Goal: Find specific page/section: Find specific page/section

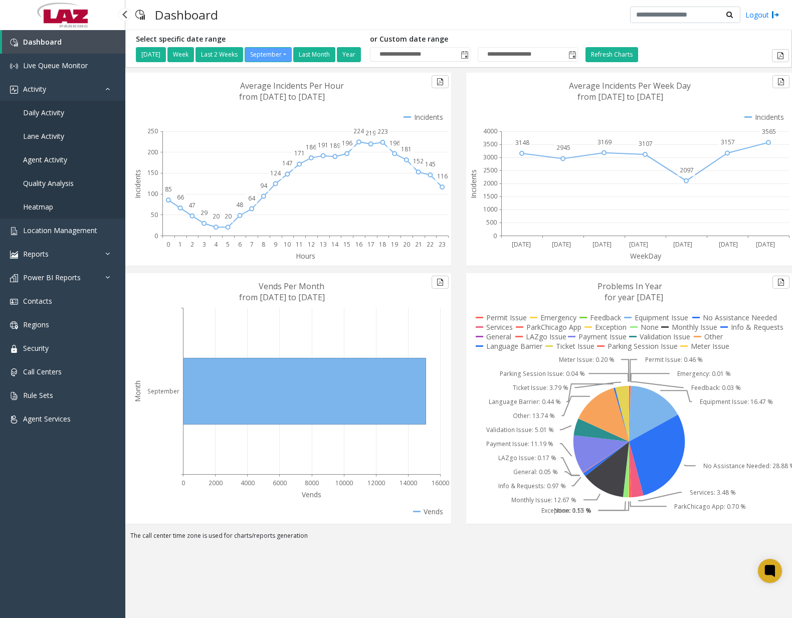
click at [50, 110] on span "Daily Activity" at bounding box center [43, 113] width 41 height 10
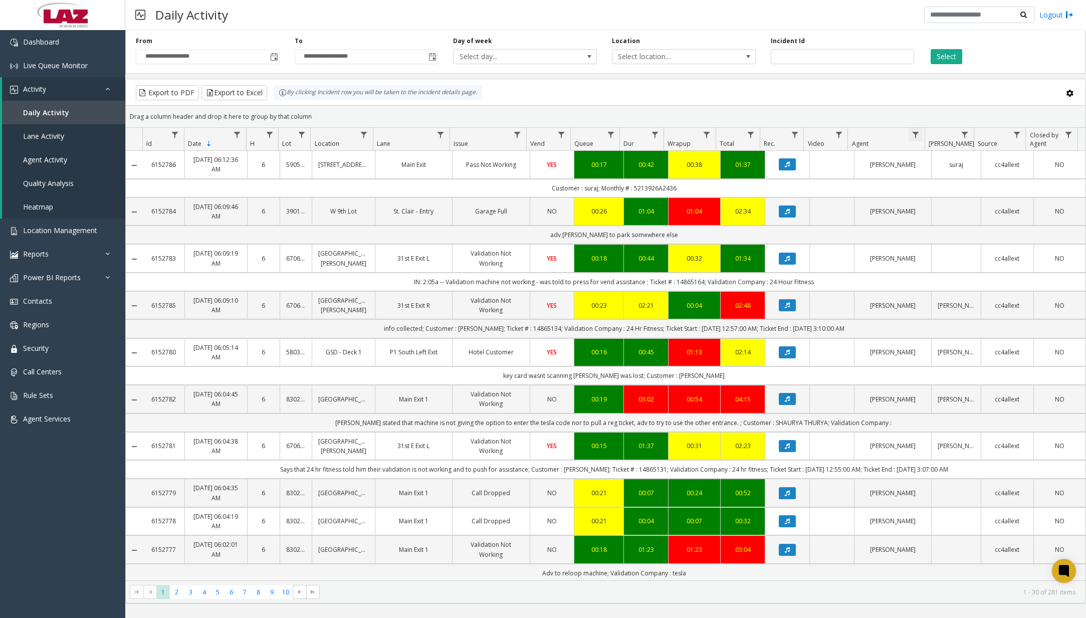
click at [791, 136] on span "Data table" at bounding box center [916, 135] width 8 height 8
click at [791, 175] on input "Agent Filter" at bounding box center [958, 177] width 85 height 17
click at [364, 136] on span "Data table" at bounding box center [364, 135] width 8 height 8
click at [396, 181] on input "Location Filter" at bounding box center [406, 177] width 85 height 17
type input "******"
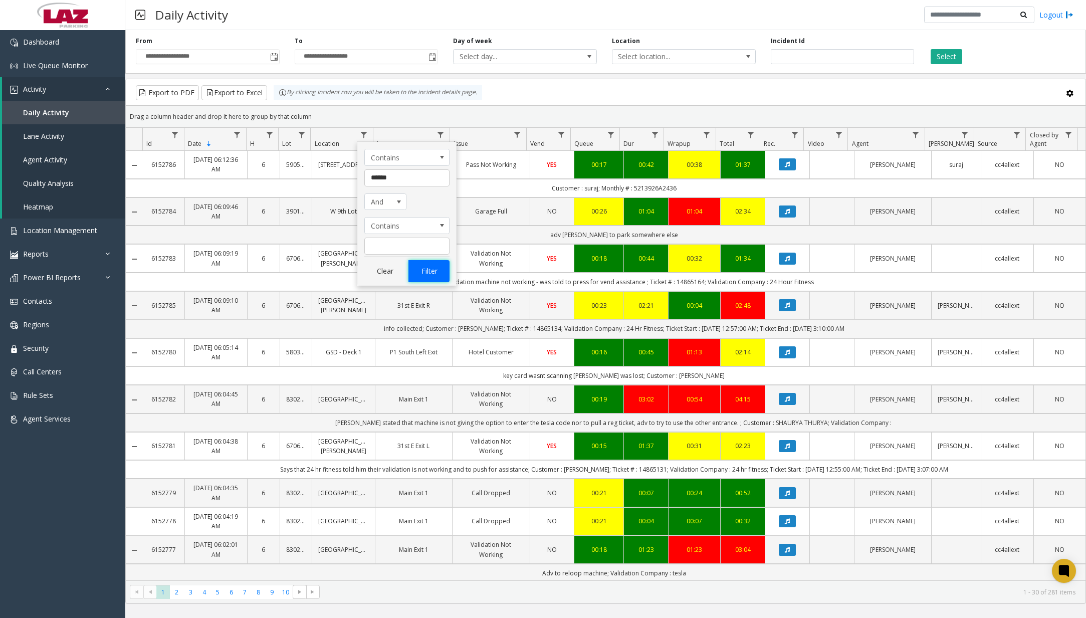
click at [430, 272] on button "Filter" at bounding box center [428, 271] width 41 height 22
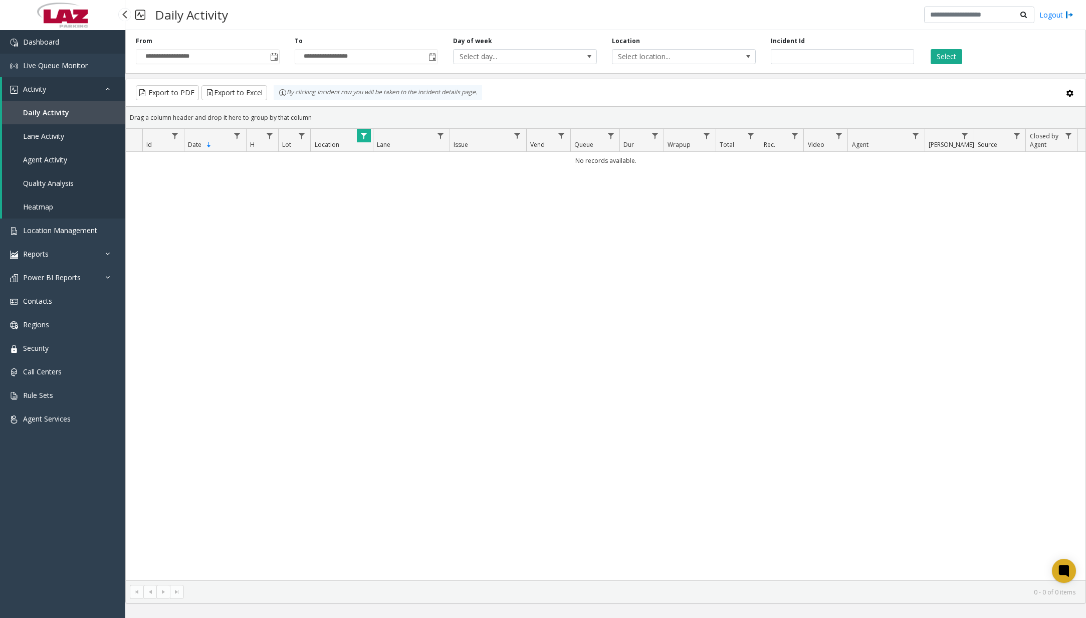
click at [79, 41] on link "Dashboard" at bounding box center [62, 42] width 125 height 24
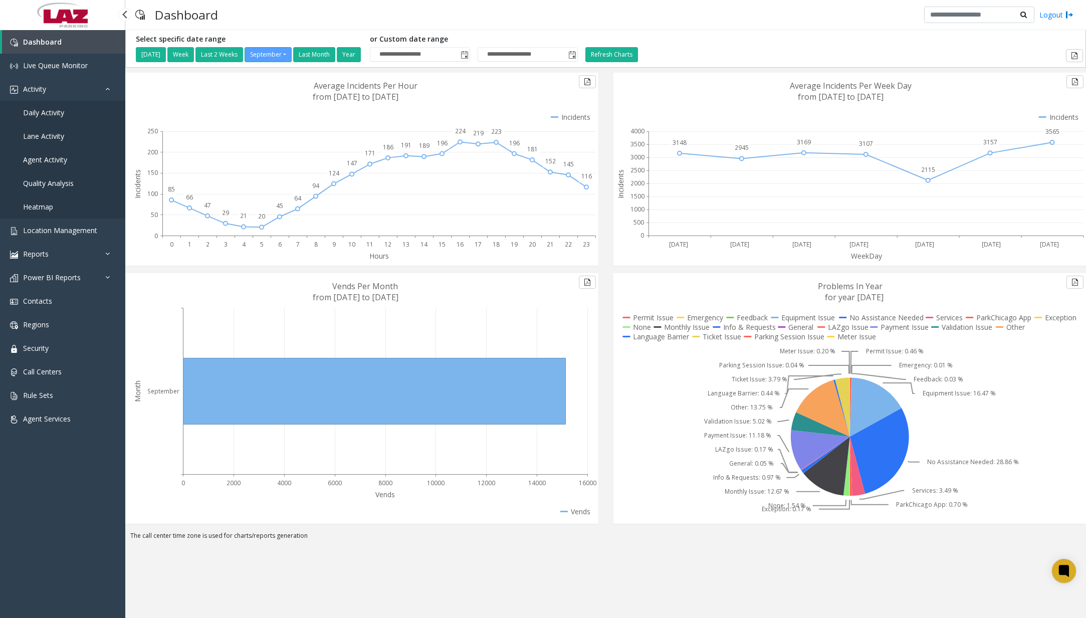
click at [90, 50] on link "Dashboard" at bounding box center [63, 42] width 123 height 24
